Goal: Task Accomplishment & Management: Complete application form

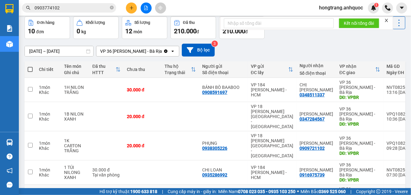
scroll to position [70, 0]
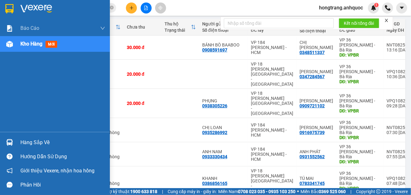
drag, startPoint x: 7, startPoint y: 97, endPoint x: 204, endPoint y: 118, distance: 198.0
click at [7, 97] on div "Báo cáo Báo cáo dòng tiền (nhân viên) Doanh số tạo đơn theo VP gửi (nhà xe) Doa…" at bounding box center [55, 75] width 110 height 111
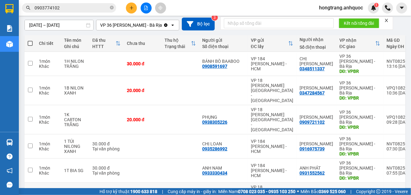
scroll to position [41, 0]
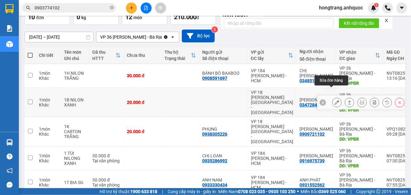
click at [334, 100] on icon at bounding box center [336, 102] width 4 height 4
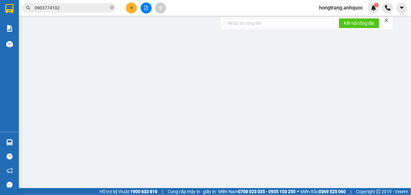
type input "0347284567"
type input "[PERSON_NAME]"
type input "VPBR"
type input "20.000"
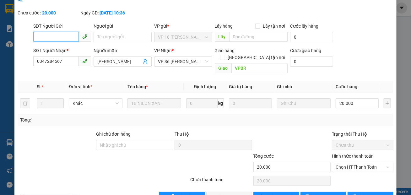
scroll to position [45, 0]
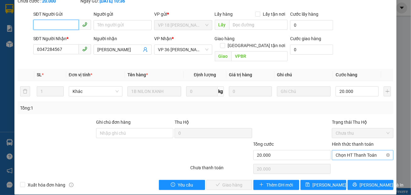
click at [337, 150] on span "Chọn HT Thanh Toán" at bounding box center [362, 154] width 54 height 9
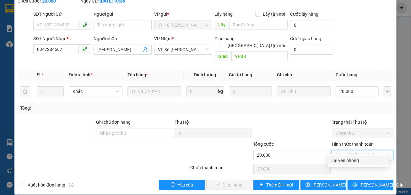
click at [336, 162] on div "Tại văn phòng" at bounding box center [358, 160] width 53 height 7
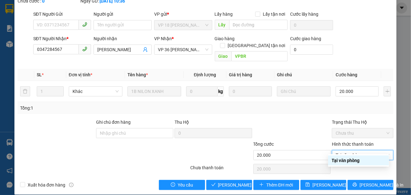
type input "0"
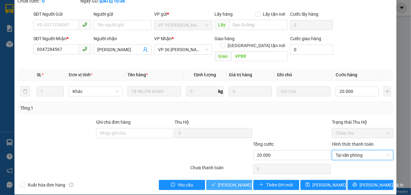
click at [221, 181] on span "[PERSON_NAME] và Giao hàng" at bounding box center [248, 184] width 60 height 7
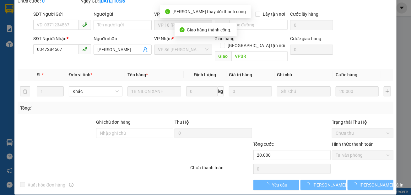
scroll to position [52, 0]
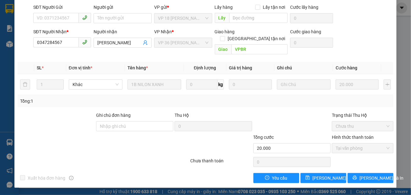
click at [53, 120] on div at bounding box center [56, 123] width 78 height 22
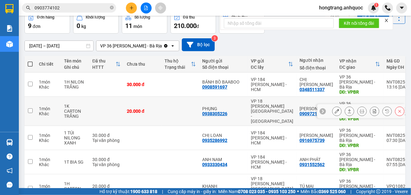
scroll to position [127, 0]
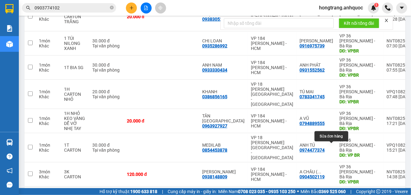
click at [334, 194] on icon at bounding box center [336, 198] width 4 height 4
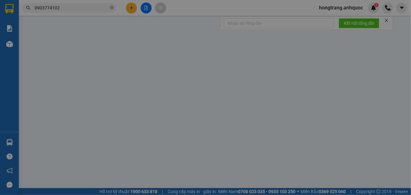
type input "0908919127"
type input "CHÚ HỢP"
type input "0908919127"
type input "CHÚ HỢP"
type input "VPBR"
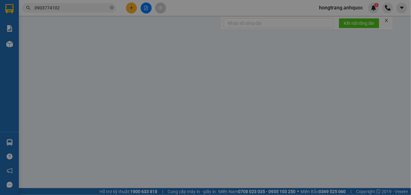
type input "TM 12/8 THỦY"
type input "100.000"
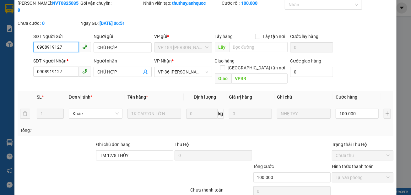
scroll to position [45, 0]
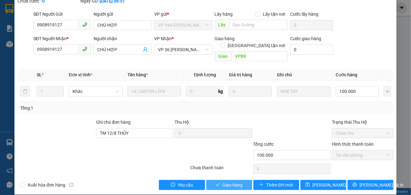
click at [222, 181] on span "Giao hàng" at bounding box center [232, 184] width 20 height 7
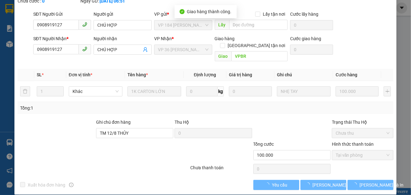
scroll to position [52, 0]
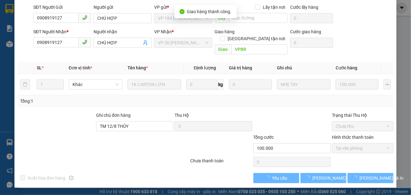
click at [128, 151] on div at bounding box center [158, 145] width 63 height 22
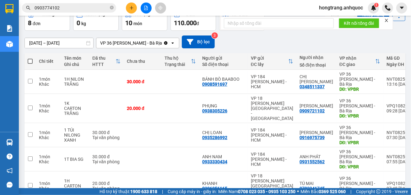
scroll to position [33, 0]
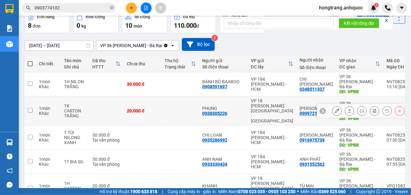
click at [334, 109] on icon at bounding box center [336, 111] width 4 height 4
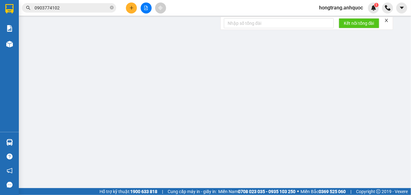
type input "0938305226"
type input "PHỤNG"
type input "0909721102"
type input "[PERSON_NAME]"
type input "VPBR"
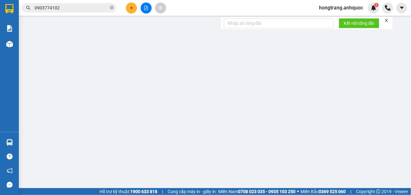
type input "20.000"
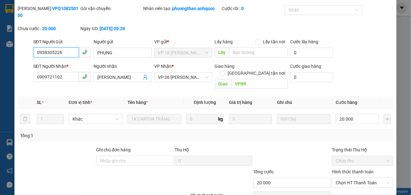
scroll to position [45, 0]
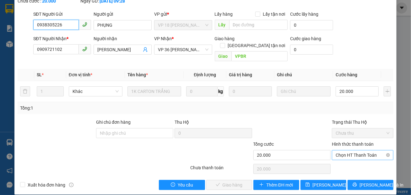
click at [343, 150] on span "Chọn HT Thanh Toán" at bounding box center [362, 154] width 54 height 9
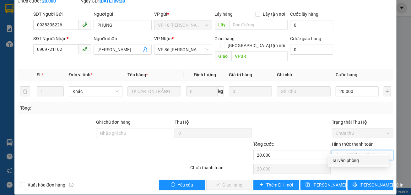
click at [342, 160] on div "Tại văn phòng" at bounding box center [358, 160] width 53 height 7
type input "0"
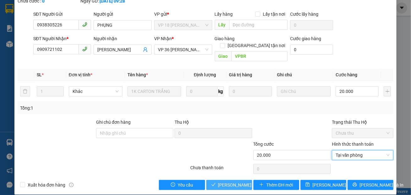
click at [226, 181] on span "[PERSON_NAME] và Giao hàng" at bounding box center [248, 184] width 60 height 7
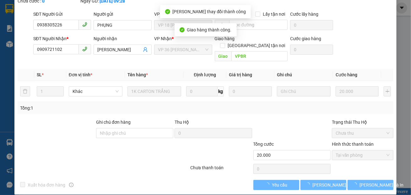
scroll to position [52, 0]
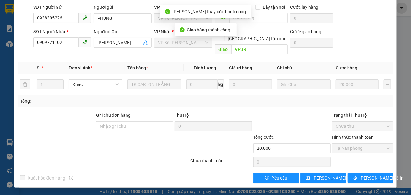
click at [59, 131] on div at bounding box center [56, 123] width 78 height 22
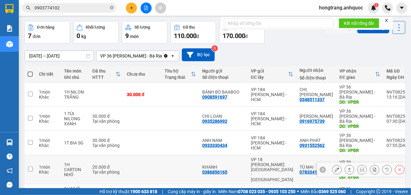
scroll to position [35, 0]
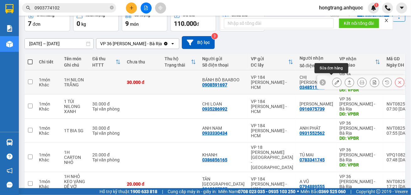
click at [334, 80] on icon at bounding box center [336, 82] width 4 height 4
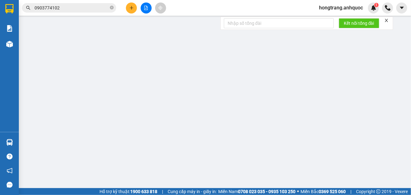
type input "0908591697"
type input "BÁNH BÒ BAABOO"
type input "0348511337"
type input "CHỊ [PERSON_NAME]"
type input "VPBR"
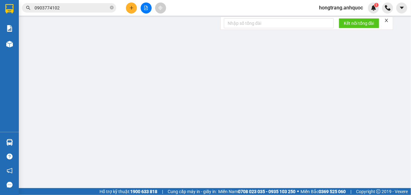
type input "30.000"
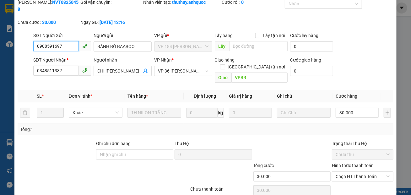
scroll to position [45, 0]
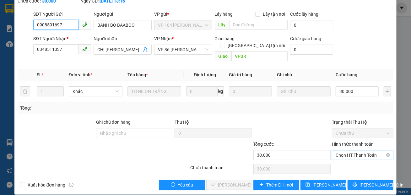
click at [339, 150] on span "Chọn HT Thanh Toán" at bounding box center [362, 154] width 54 height 9
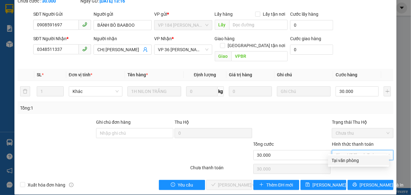
click at [336, 161] on div "Tại văn phòng" at bounding box center [358, 160] width 53 height 7
type input "0"
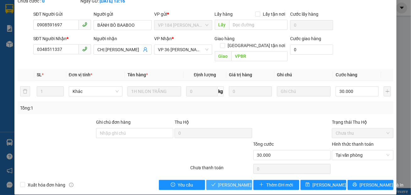
click at [234, 181] on span "[PERSON_NAME] và Giao hàng" at bounding box center [248, 184] width 60 height 7
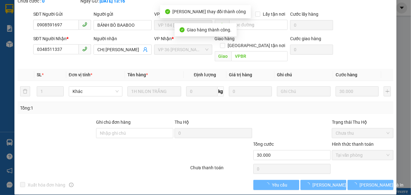
scroll to position [52, 0]
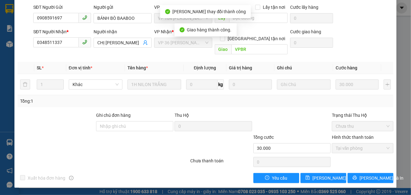
click at [46, 139] on div at bounding box center [72, 145] width 110 height 22
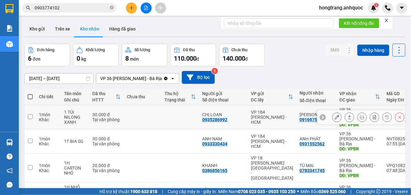
click at [334, 115] on icon at bounding box center [336, 117] width 4 height 4
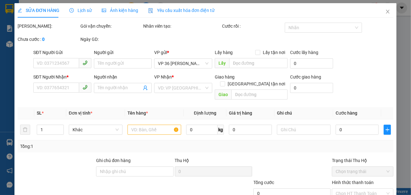
type input "0935286992"
type input "CHỊ LOAN"
type input "0916975739"
type input "[PERSON_NAME]"
type input "VPBR"
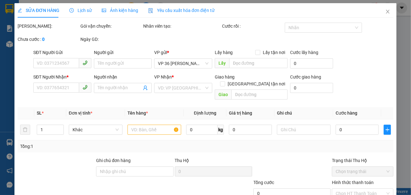
type input "TM 14/8 NHỰT"
type input "30.000"
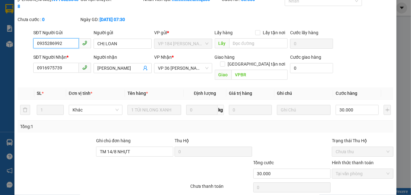
scroll to position [45, 0]
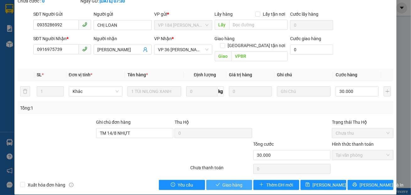
click at [235, 181] on span "Giao hàng" at bounding box center [232, 184] width 20 height 7
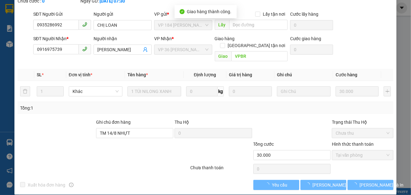
scroll to position [52, 0]
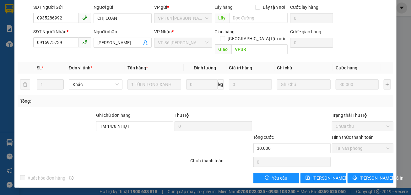
click at [45, 128] on div at bounding box center [56, 123] width 78 height 22
